Goal: Information Seeking & Learning: Learn about a topic

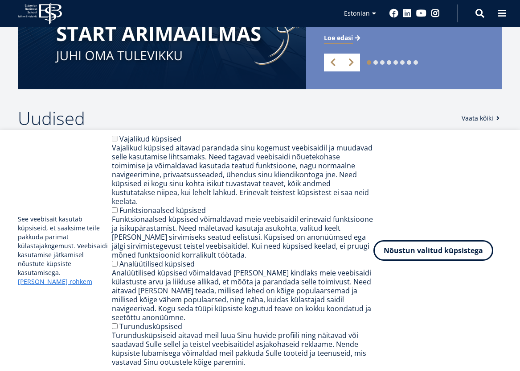
scroll to position [624, 0]
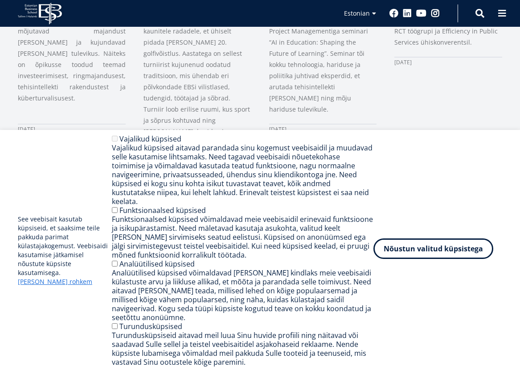
click at [407, 259] on button "Nõustun valitud küpsistega" at bounding box center [434, 248] width 120 height 21
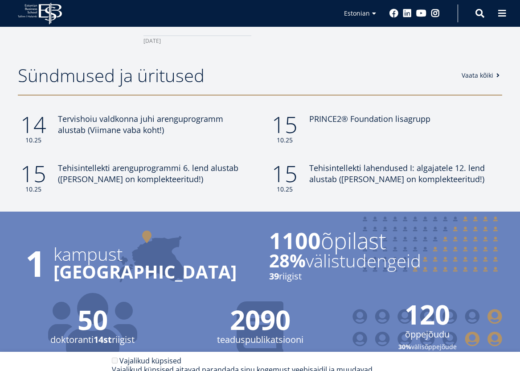
scroll to position [892, 0]
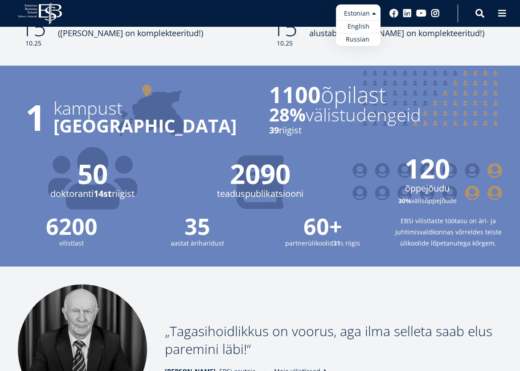
click at [362, 8] on ul "Estonian English Russian" at bounding box center [358, 24] width 45 height 41
click at [355, 25] on link "English" at bounding box center [358, 26] width 45 height 13
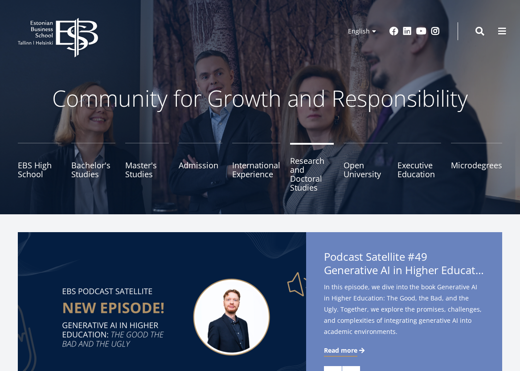
click at [301, 175] on link "Research and Doctoral Studies" at bounding box center [312, 170] width 44 height 54
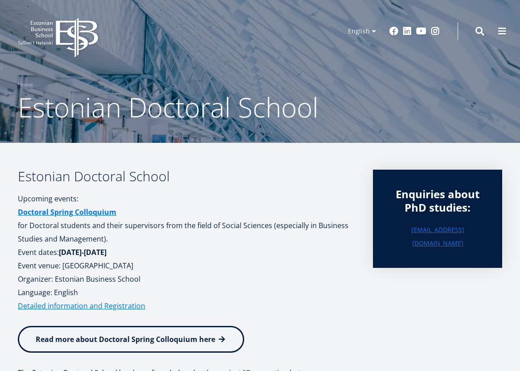
drag, startPoint x: 19, startPoint y: 227, endPoint x: 333, endPoint y: 253, distance: 315.5
click at [333, 253] on p "Doctoral Spring Colloquium for Doctoral students and their supervisors from the…" at bounding box center [187, 252] width 338 height 94
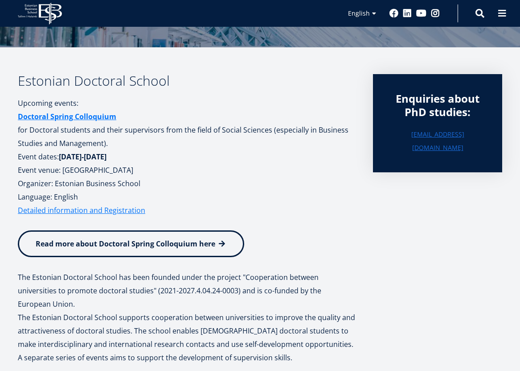
scroll to position [7, 0]
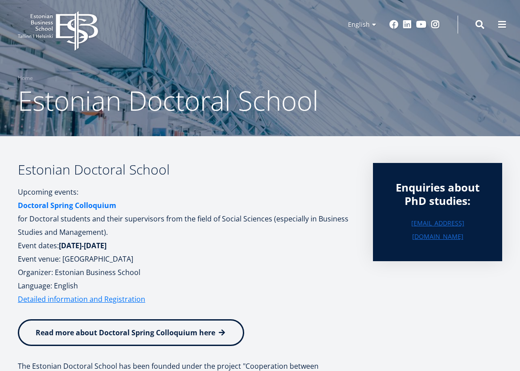
click at [61, 205] on strong "Doctoral Spring Colloquium" at bounding box center [67, 205] width 99 height 10
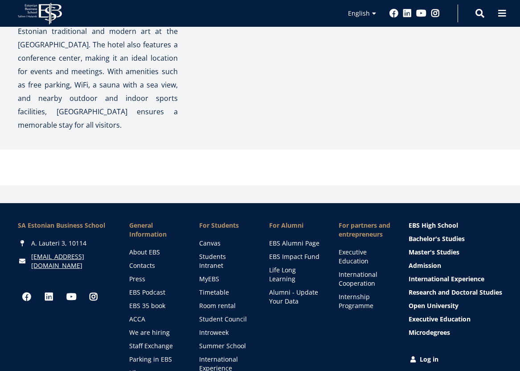
scroll to position [847, 0]
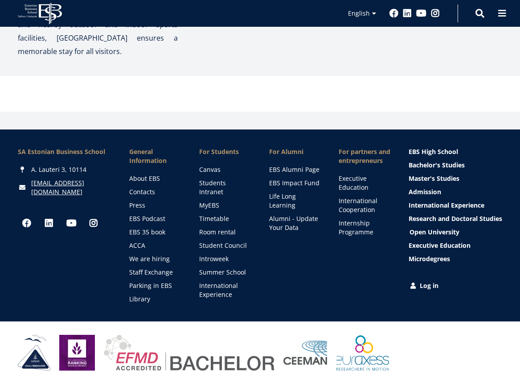
click at [420, 227] on link "Open University" at bounding box center [457, 231] width 94 height 9
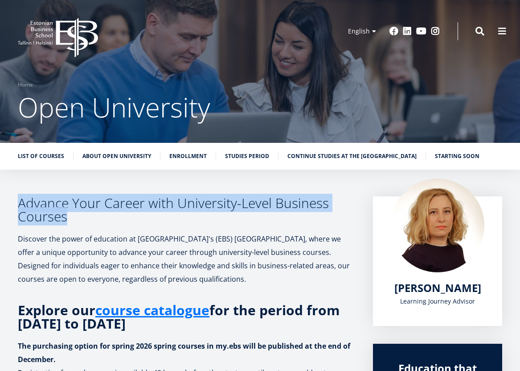
drag, startPoint x: 18, startPoint y: 205, endPoint x: 318, endPoint y: 218, distance: 299.9
click at [318, 218] on h3 "Advance Your Career with University-Level Business Courses" at bounding box center [187, 209] width 338 height 27
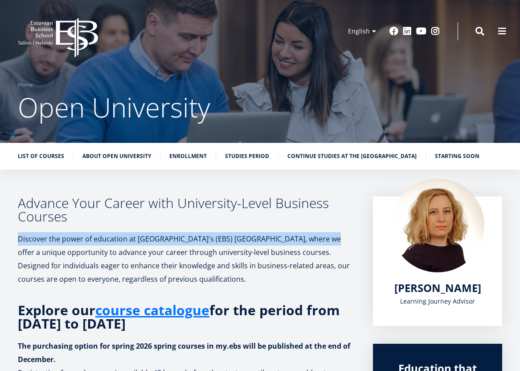
scroll to position [134, 0]
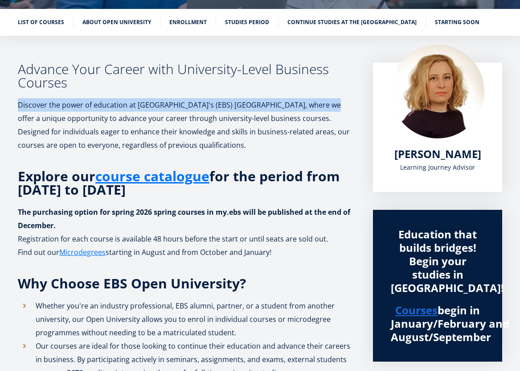
drag, startPoint x: 16, startPoint y: 176, endPoint x: 279, endPoint y: 231, distance: 268.9
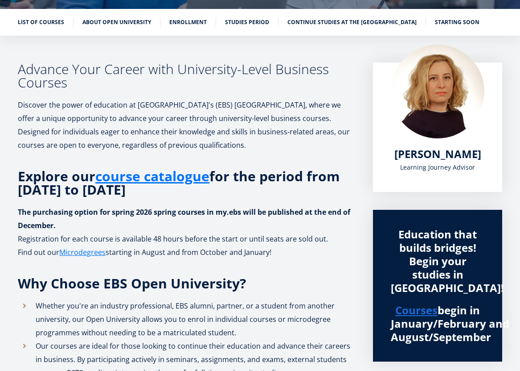
click at [300, 240] on p "Registration for each course is available 48 hours before the start or until se…" at bounding box center [187, 245] width 338 height 27
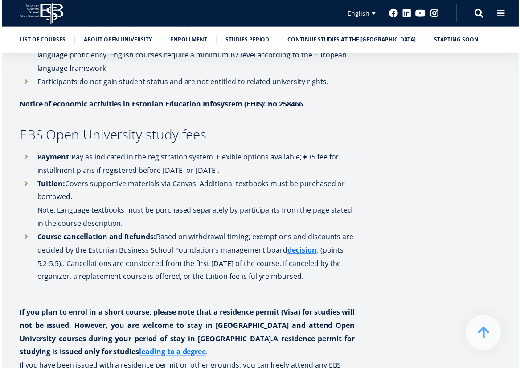
scroll to position [1159, 0]
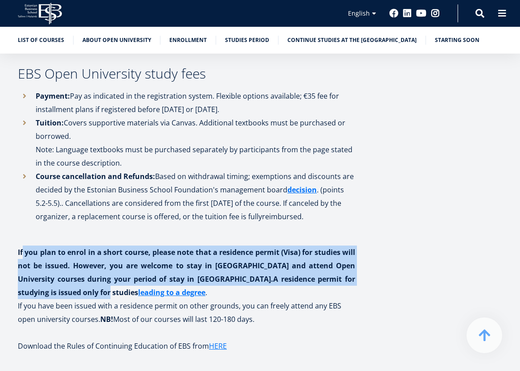
drag, startPoint x: 22, startPoint y: 240, endPoint x: 359, endPoint y: 264, distance: 338.0
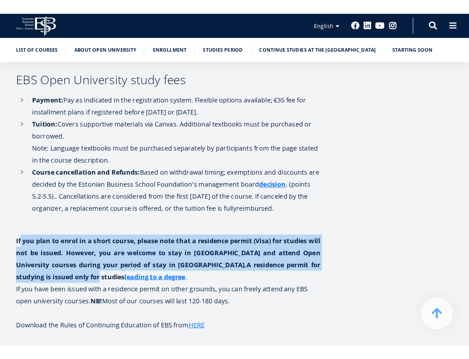
scroll to position [1240, 0]
